Goal: Find specific page/section: Find specific page/section

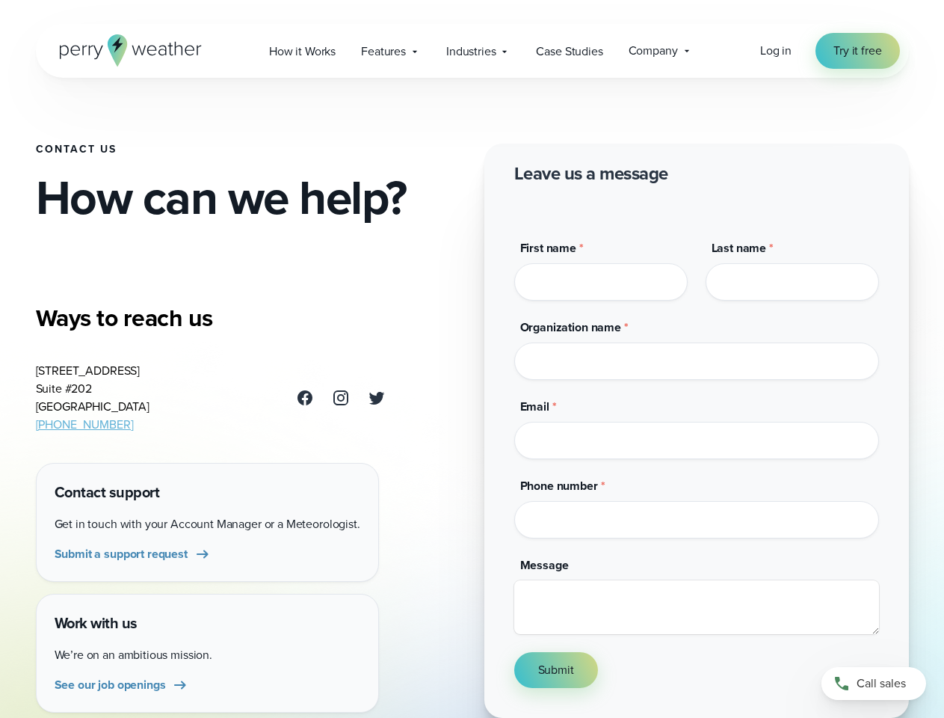
click at [472, 359] on div "Contact Us How can we help? Ways to reach us [STREET_ADDRESS] [PHONE_NUMBER] Co…" at bounding box center [472, 359] width 873 height 718
click at [472, 51] on span "Industries" at bounding box center [470, 52] width 49 height 18
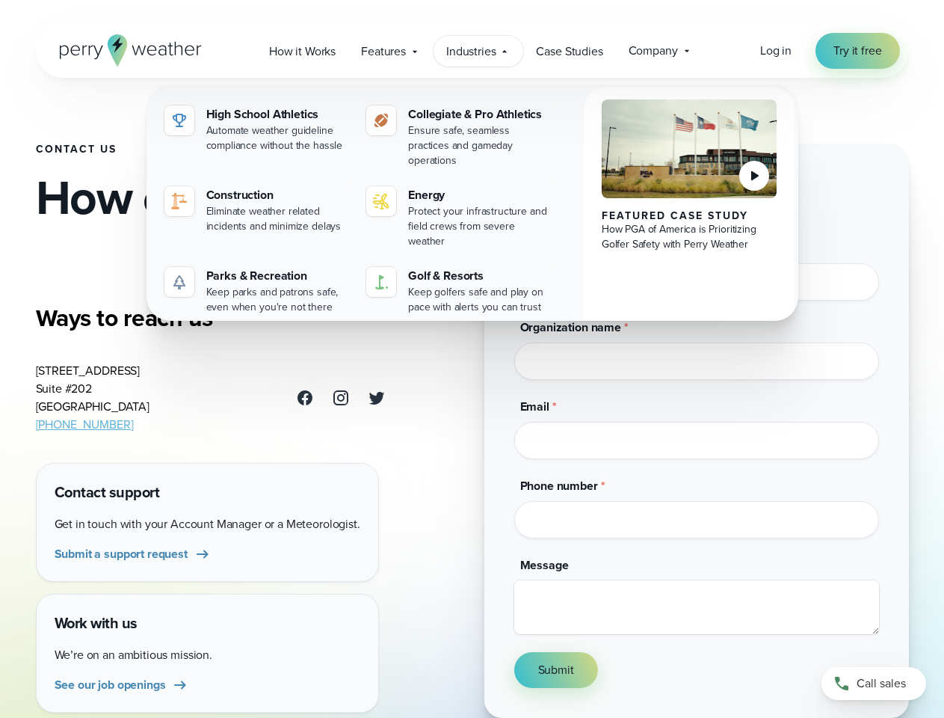
click at [697, 426] on input "Email *" at bounding box center [696, 440] width 365 height 37
click at [556, 674] on button "Submit" at bounding box center [556, 670] width 84 height 36
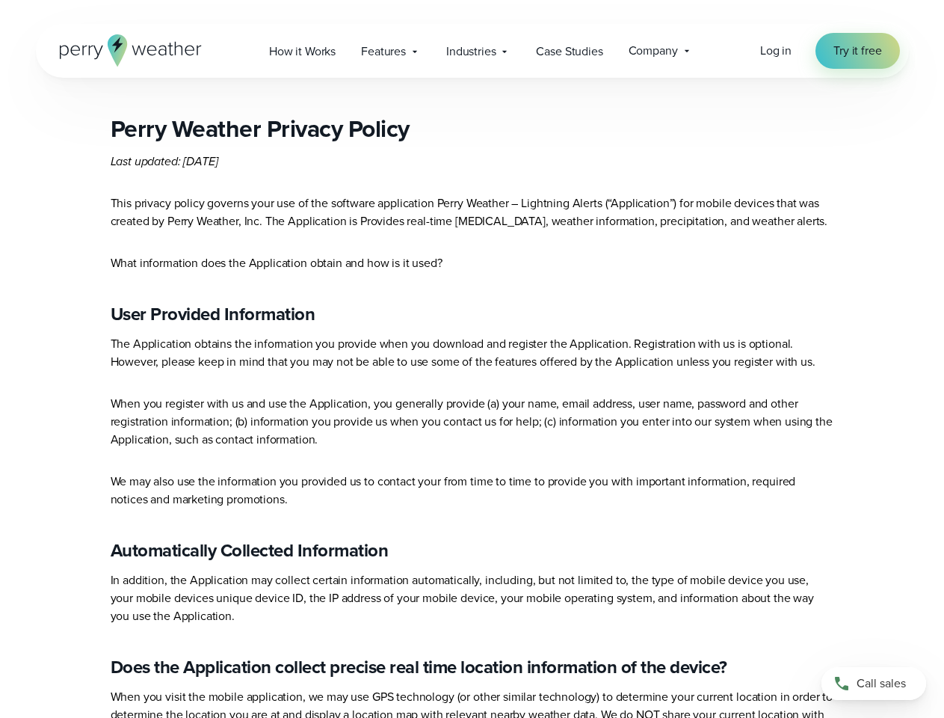
click at [472, 416] on p "When you register with us and use the Application, you generally provide (a) yo…" at bounding box center [473, 422] width 724 height 54
click at [472, 51] on span "Industries" at bounding box center [470, 52] width 49 height 18
